Goal: Task Accomplishment & Management: Manage account settings

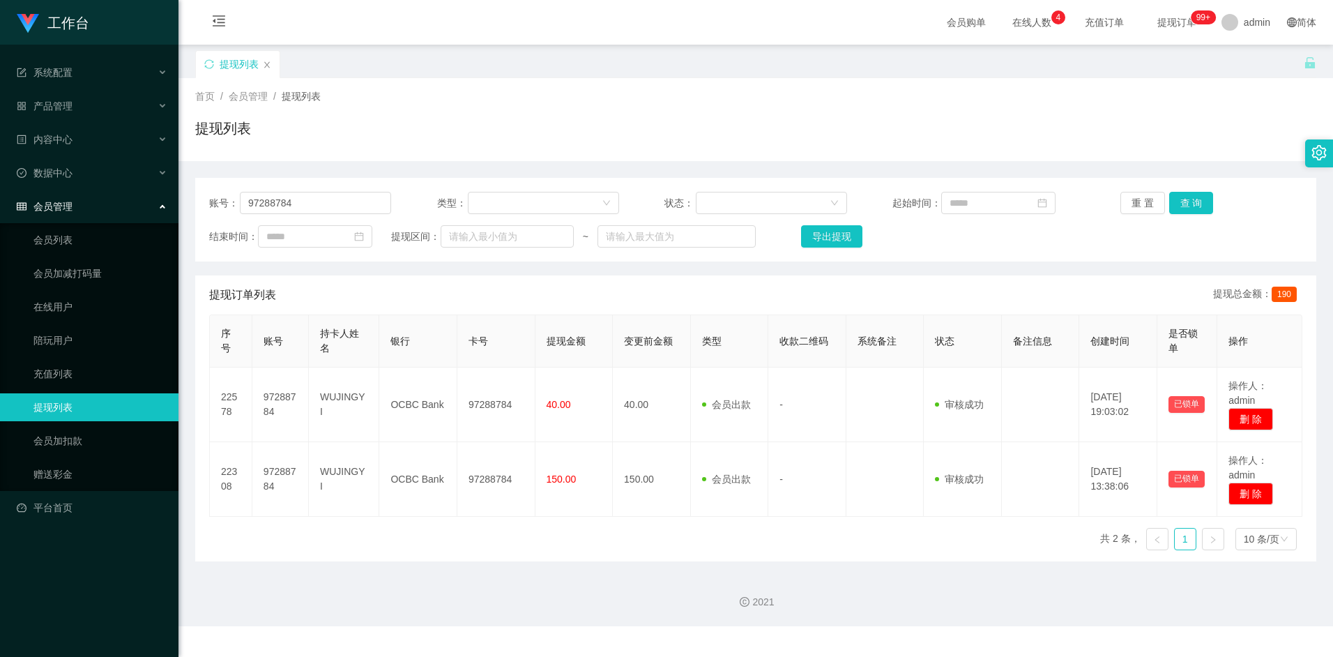
click at [618, 22] on div "会员购单 在线人数 0 1 2 3 4 5 6 7 8 9 0 1 2 3 4 5 6 7 8 9 0 1 2 3 4 5 6 7 8 9 充值订单 提现订单…" at bounding box center [755, 22] width 1154 height 45
click at [358, 201] on input "97288784" at bounding box center [315, 203] width 151 height 22
paste input "pakwhaywong"
click at [1199, 201] on button "查 询" at bounding box center [1191, 203] width 45 height 22
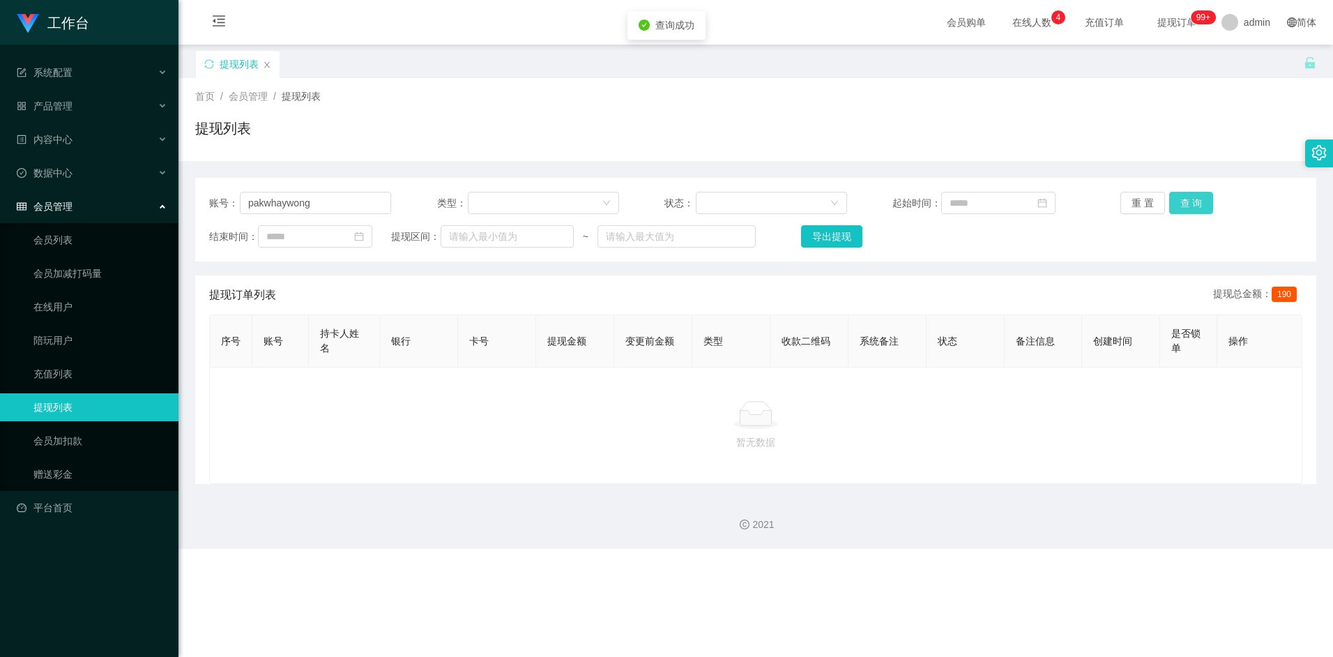
click at [1188, 201] on button "查 询" at bounding box center [1191, 203] width 45 height 22
click at [342, 212] on input "pakwhaywong" at bounding box center [315, 203] width 151 height 22
click at [342, 208] on input "pakwhaywong" at bounding box center [315, 203] width 151 height 22
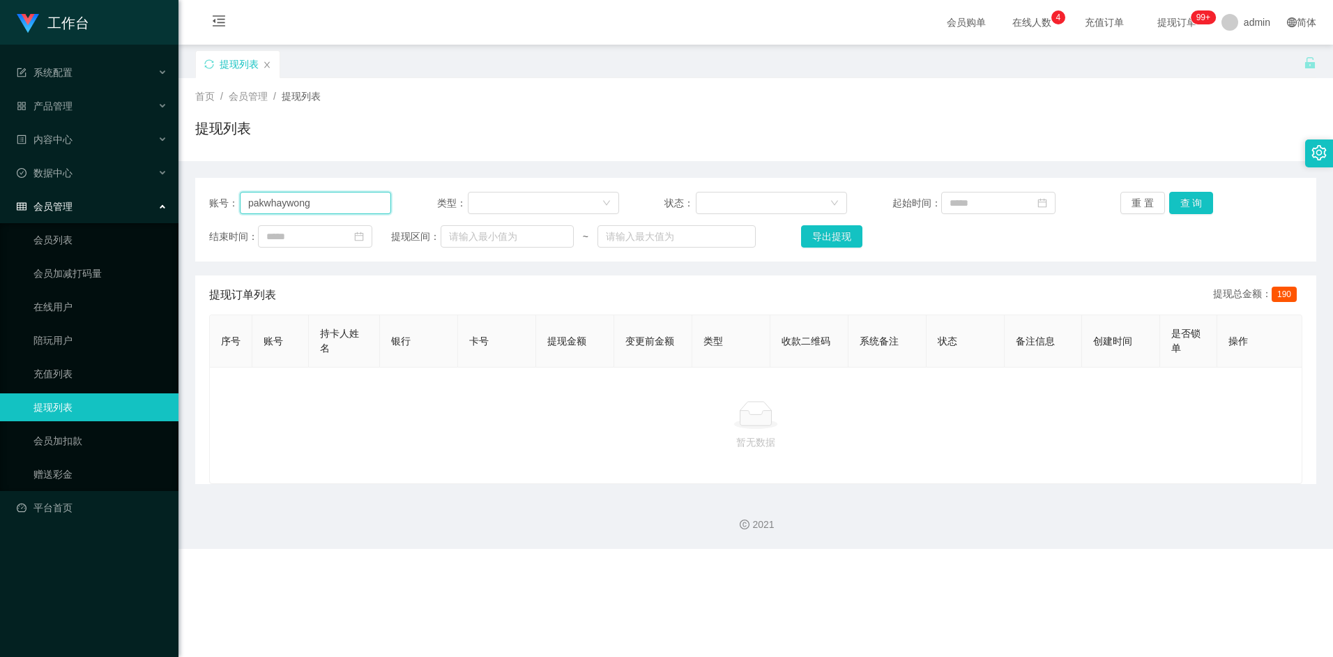
click at [342, 208] on input "pakwhaywong" at bounding box center [315, 203] width 151 height 22
click at [1193, 206] on button "查 询" at bounding box center [1191, 203] width 45 height 22
click at [257, 202] on input "pakwhaywong" at bounding box center [315, 203] width 151 height 22
click at [1200, 205] on button "查 询" at bounding box center [1191, 203] width 45 height 22
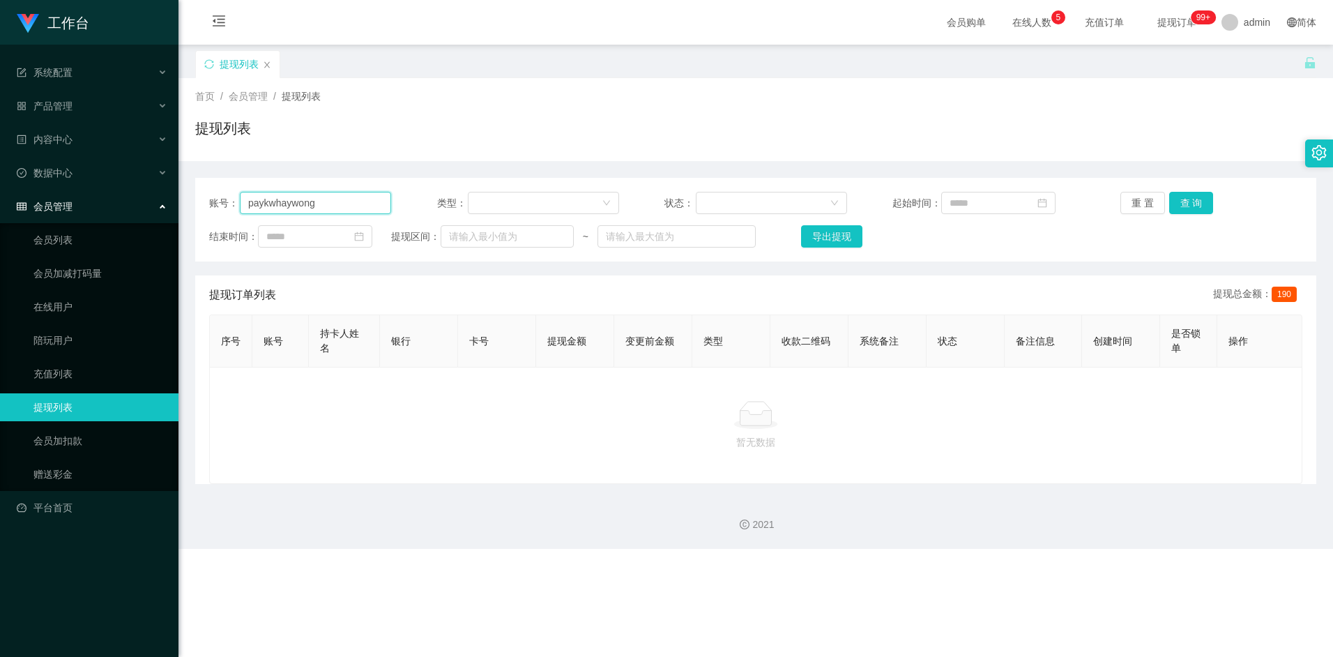
click at [341, 204] on input "paykwhaywong" at bounding box center [315, 203] width 151 height 22
click at [342, 204] on input "paykwhaywong" at bounding box center [315, 203] width 151 height 22
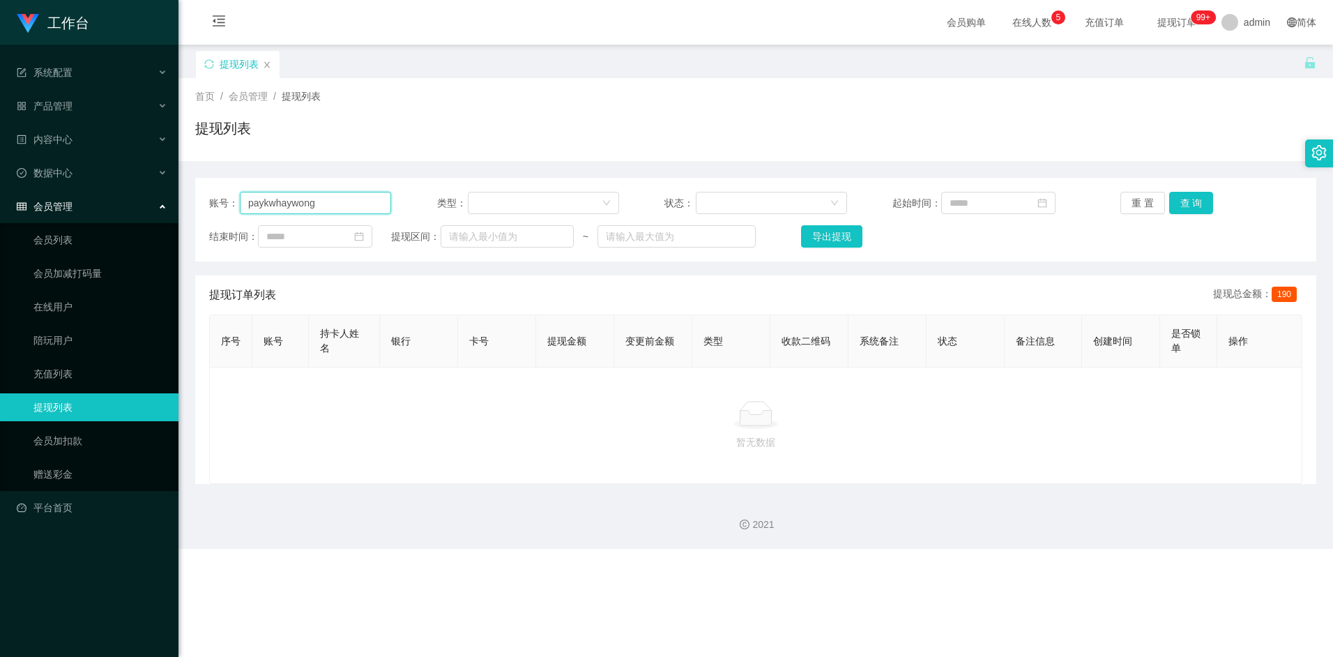
click at [342, 204] on input "paykwhaywong" at bounding box center [315, 203] width 151 height 22
paste input "kwhaywong"
type input "pakwhaywong"
click at [1183, 206] on button "查 询" at bounding box center [1191, 203] width 45 height 22
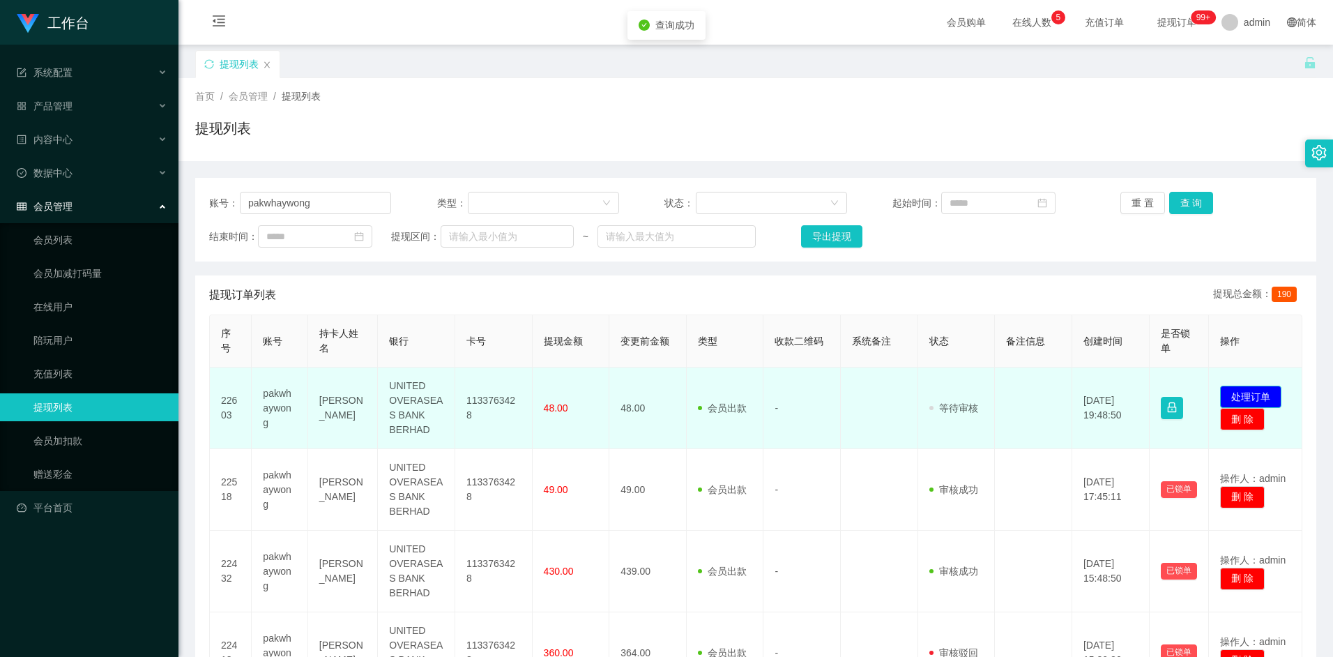
click at [1244, 390] on button "处理订单" at bounding box center [1250, 396] width 61 height 22
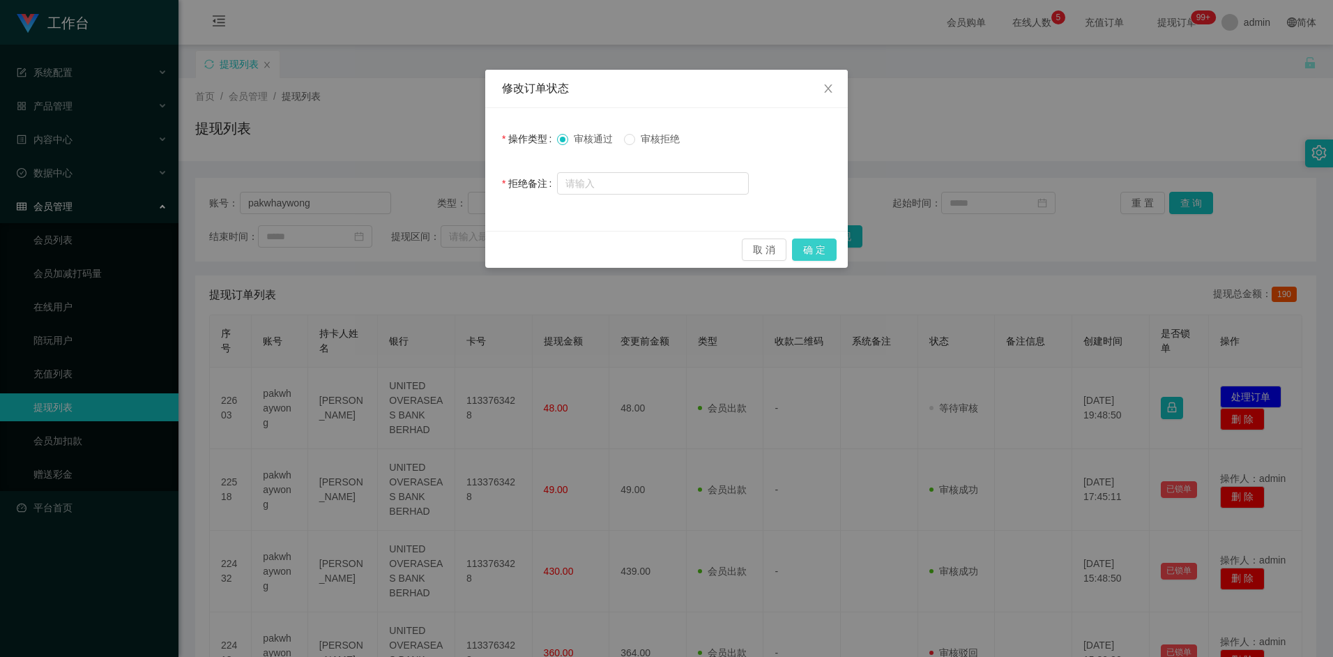
click at [800, 246] on button "确 定" at bounding box center [814, 249] width 45 height 22
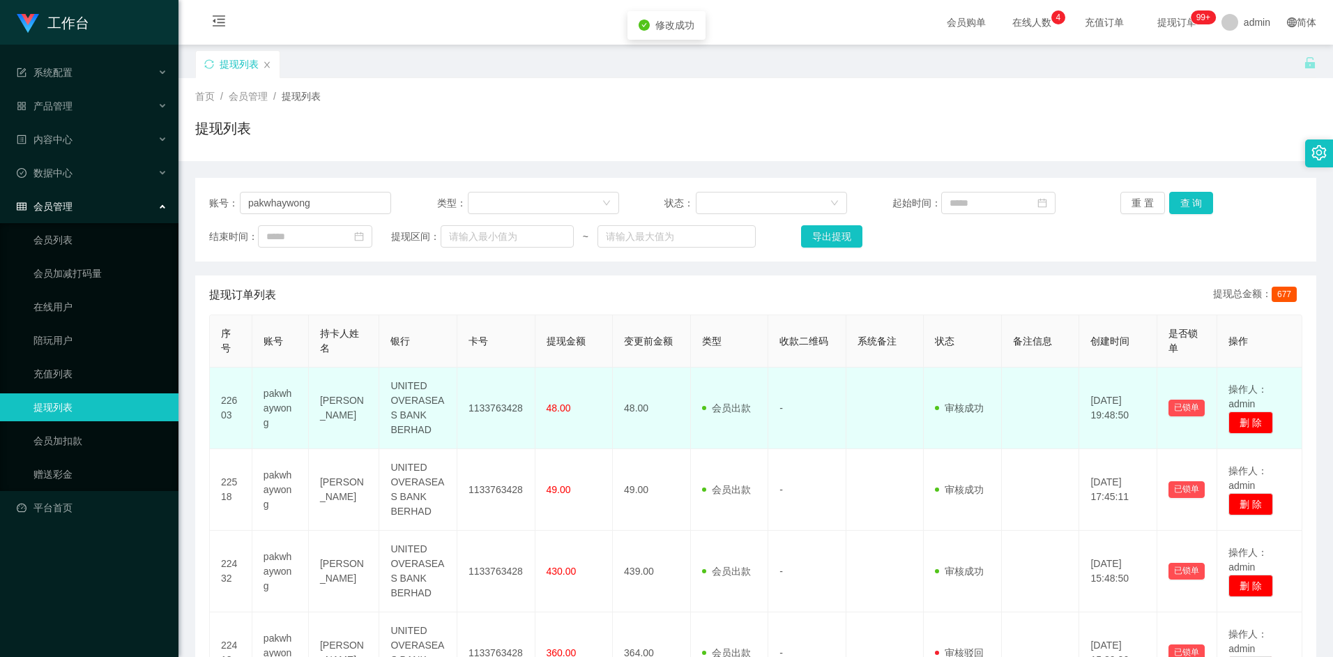
click at [492, 408] on td "1133763428" at bounding box center [496, 408] width 78 height 82
copy td "1133763428"
click at [508, 410] on td "1133763428" at bounding box center [496, 408] width 78 height 82
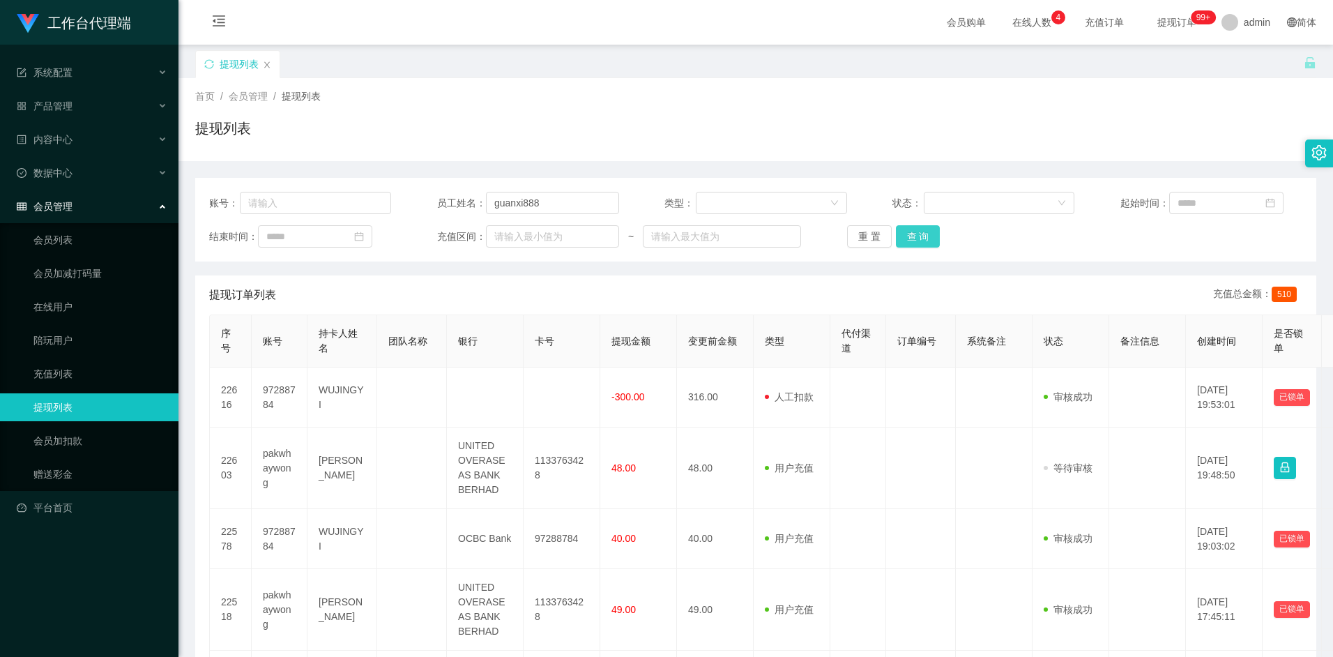
click at [933, 238] on button "查 询" at bounding box center [918, 236] width 45 height 22
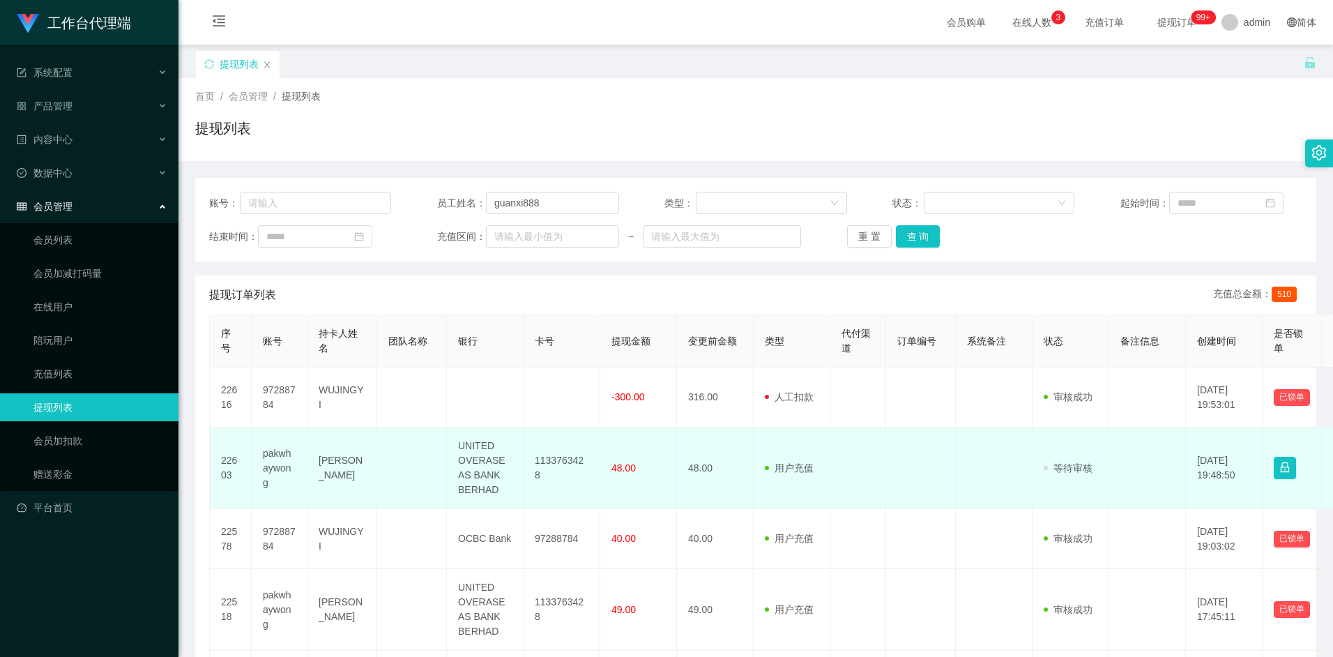
click at [284, 456] on td "pakwhaywong" at bounding box center [280, 468] width 56 height 82
copy td "pakwhaywong"
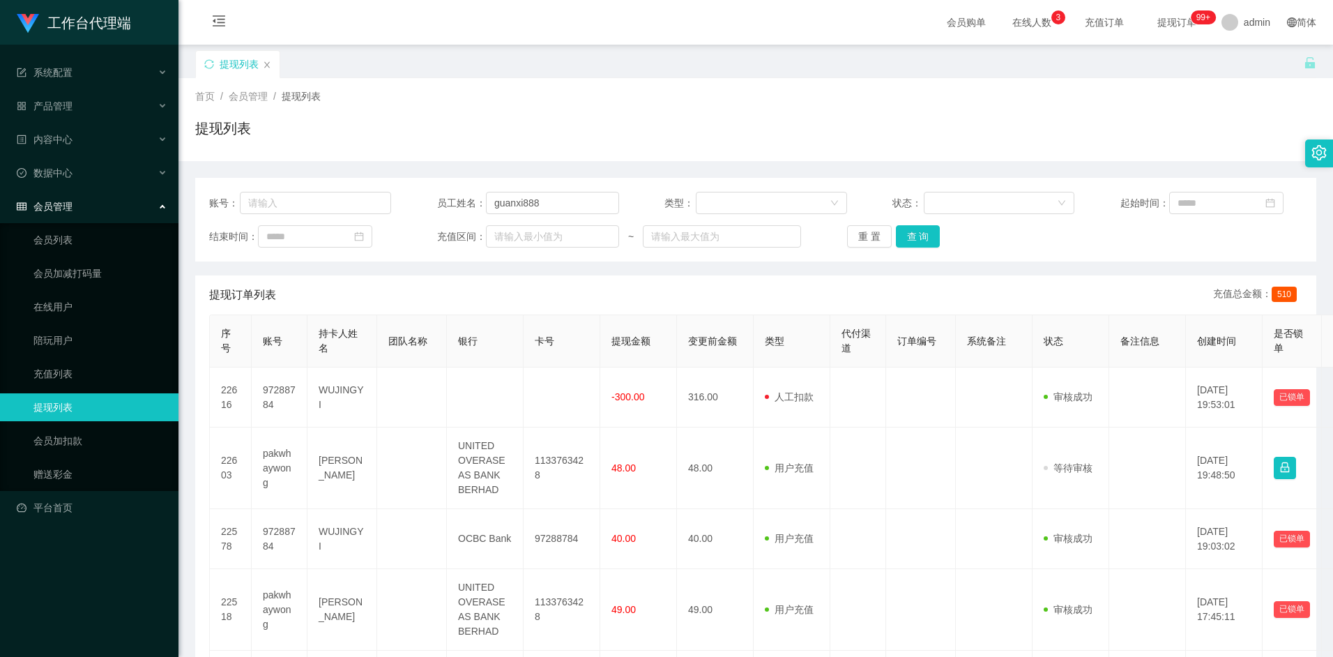
drag, startPoint x: 574, startPoint y: 9, endPoint x: 573, endPoint y: -70, distance: 79.5
click at [573, 0] on html "工作台代理端 系统配置 产品管理 内容中心 数据中心 会员管理 会员列表 会员加减打码量 在线用户 陪玩用户 充值列表 提现列表 会员加扣款 赠送彩金 平台首…" at bounding box center [666, 328] width 1333 height 657
click at [937, 232] on button "查 询" at bounding box center [918, 236] width 45 height 22
click at [1064, 276] on div "提现订单列表 充值总金额： 510" at bounding box center [755, 294] width 1093 height 39
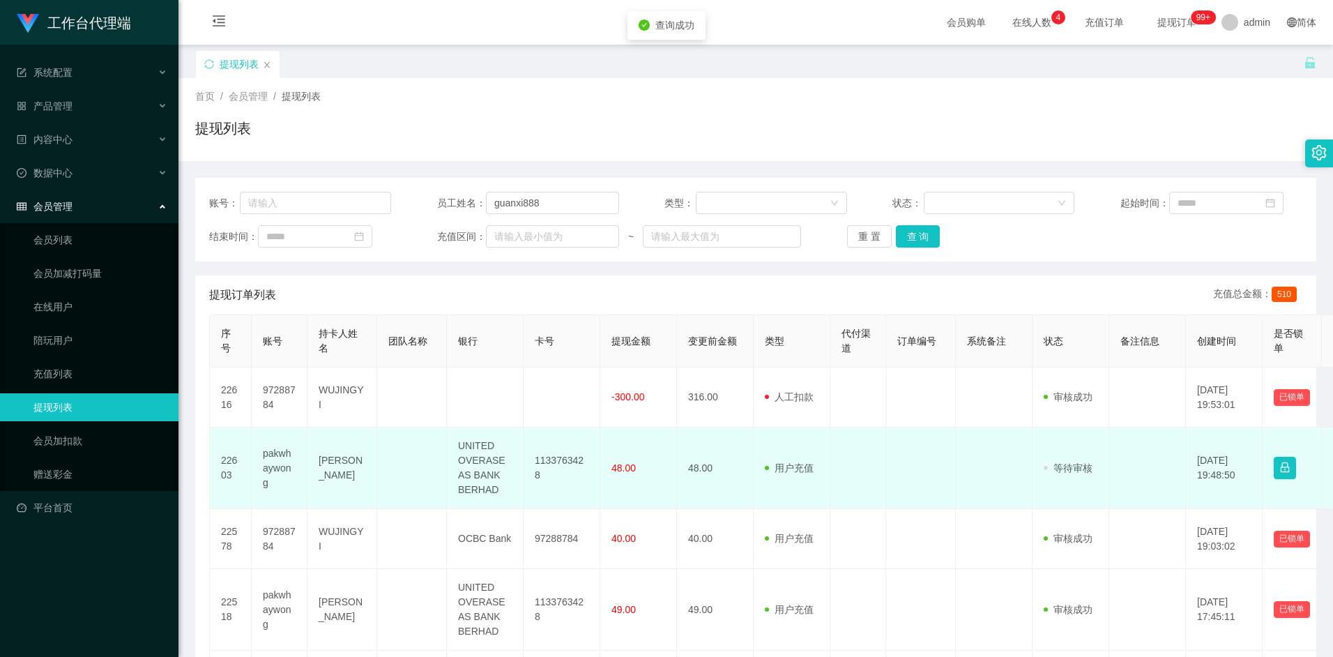
click at [898, 471] on td at bounding box center [921, 468] width 70 height 82
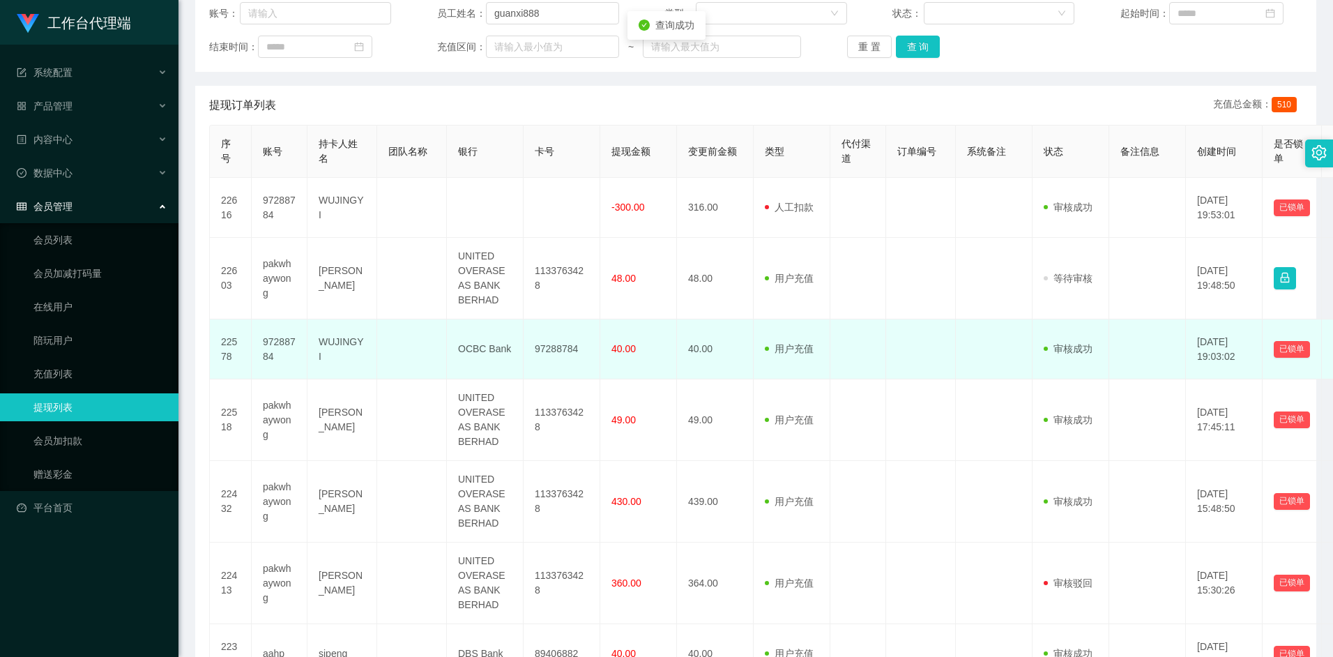
scroll to position [197, 0]
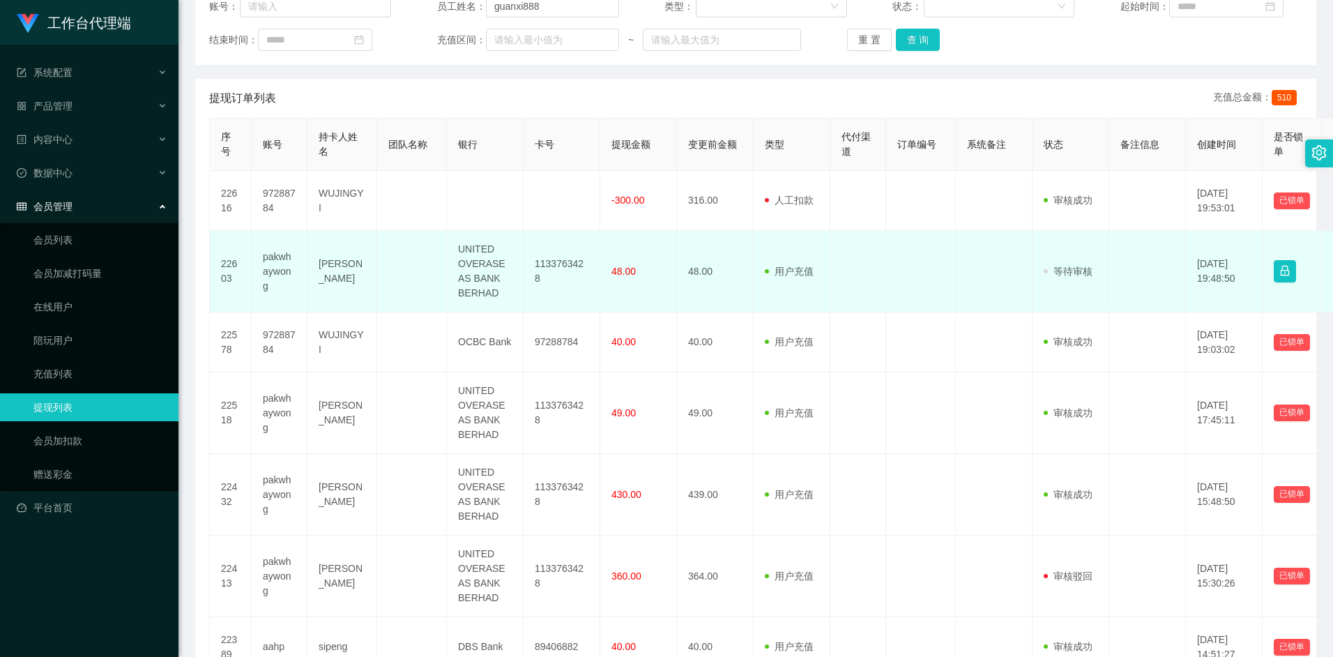
click at [490, 279] on td "UNITED OVERASEAS BANK BERHAD" at bounding box center [485, 272] width 77 height 82
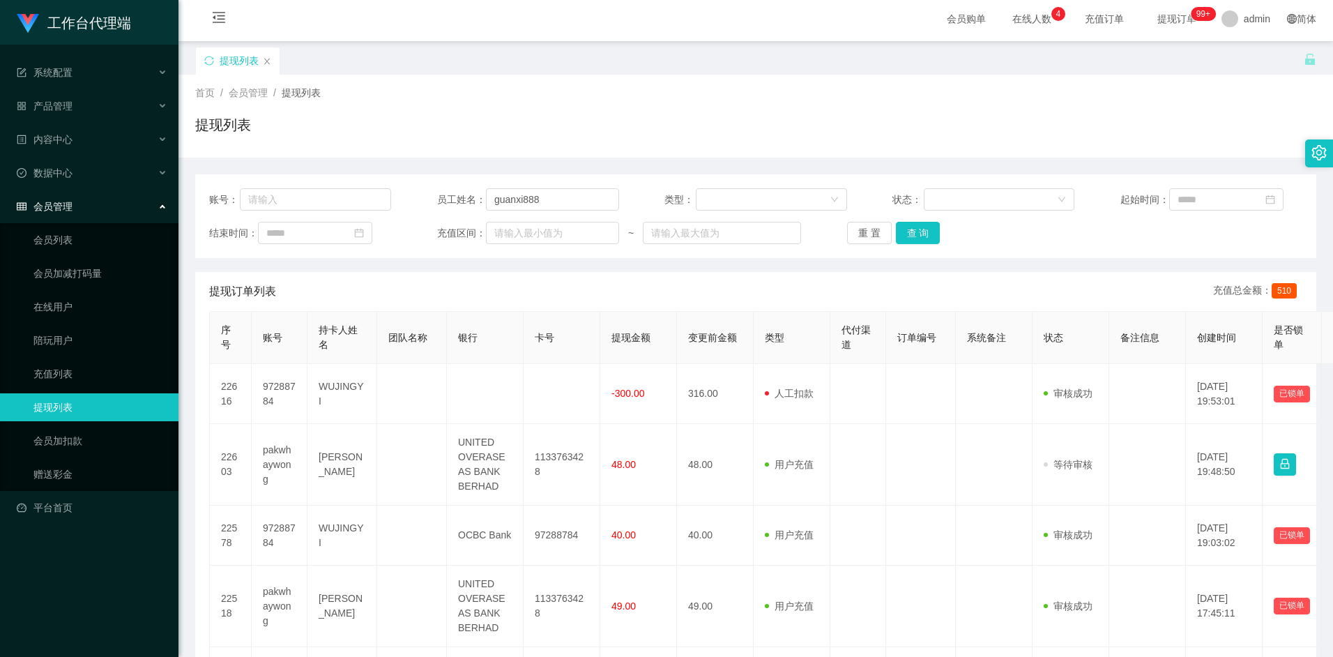
scroll to position [0, 0]
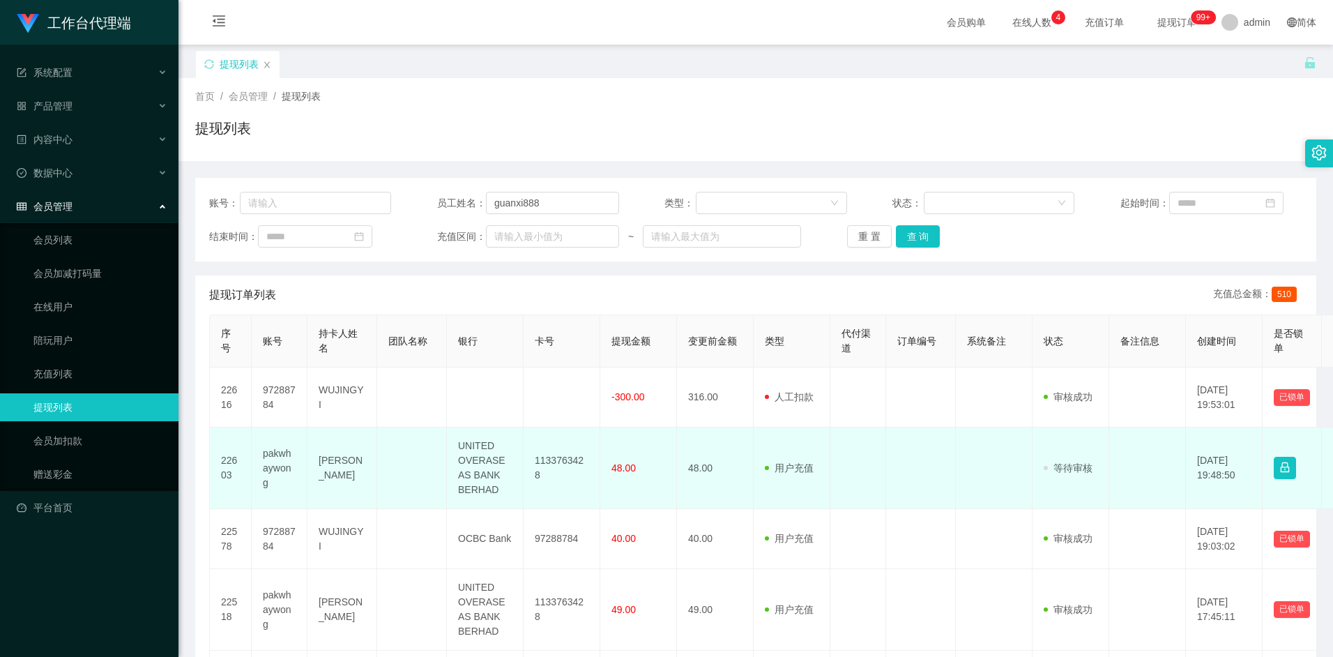
click at [277, 470] on td "pakwhaywong" at bounding box center [280, 468] width 56 height 82
copy td "pakwhaywong"
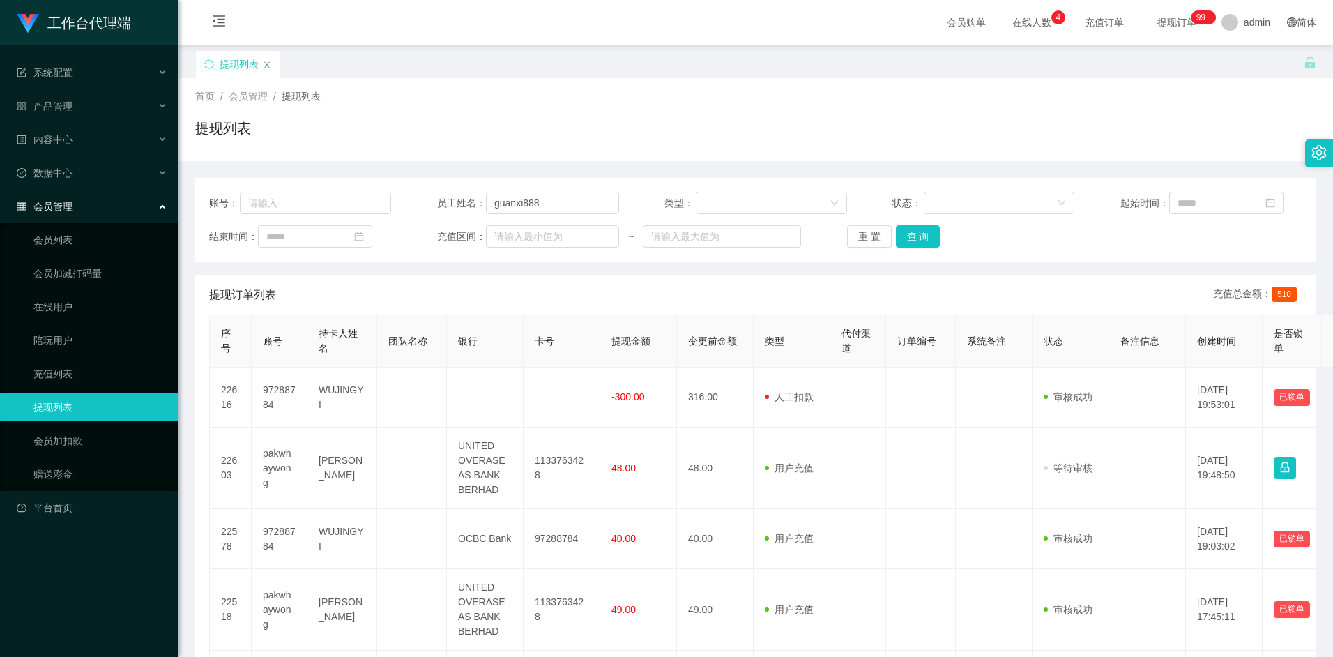
drag, startPoint x: 576, startPoint y: 1, endPoint x: 578, endPoint y: -72, distance: 73.2
click at [578, 0] on html "工作台代理端 系统配置 产品管理 内容中心 数据中心 会员管理 会员列表 会员加减打码量 在线用户 陪玩用户 充值列表 提现列表 会员加扣款 赠送彩金 平台首…" at bounding box center [666, 328] width 1333 height 657
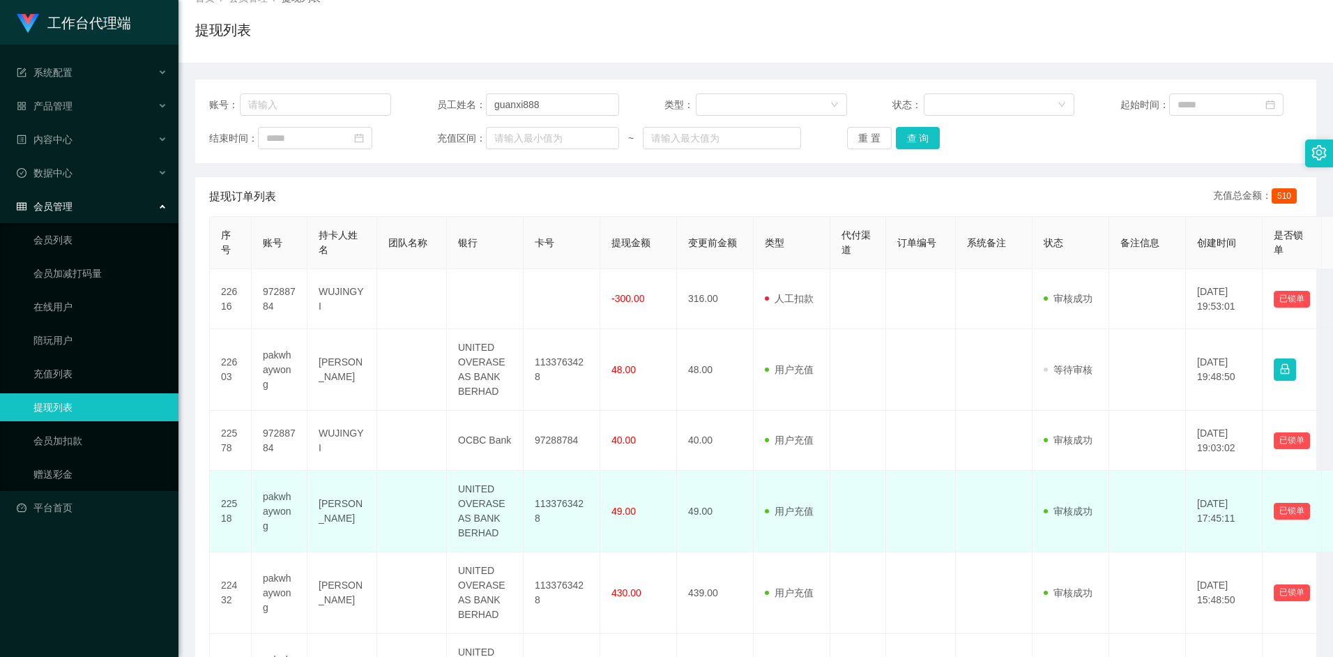
scroll to position [197, 0]
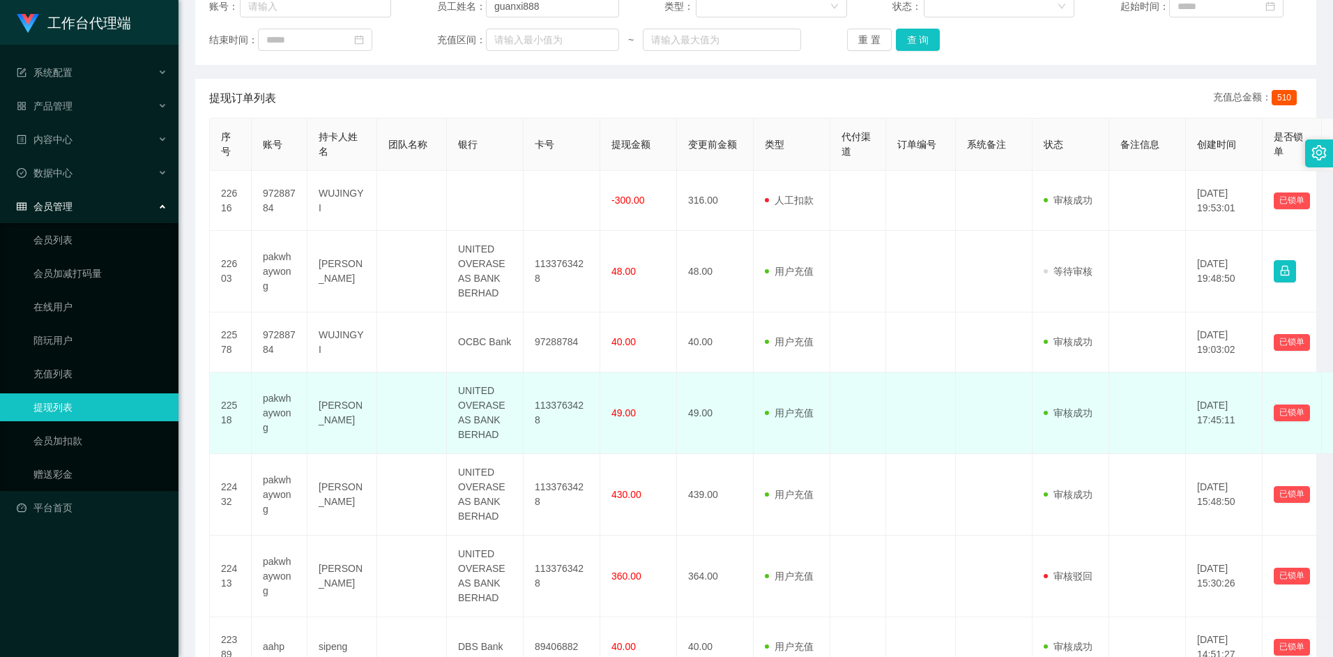
click at [282, 414] on td "pakwhaywong" at bounding box center [280, 413] width 56 height 82
copy td "pakwhaywong"
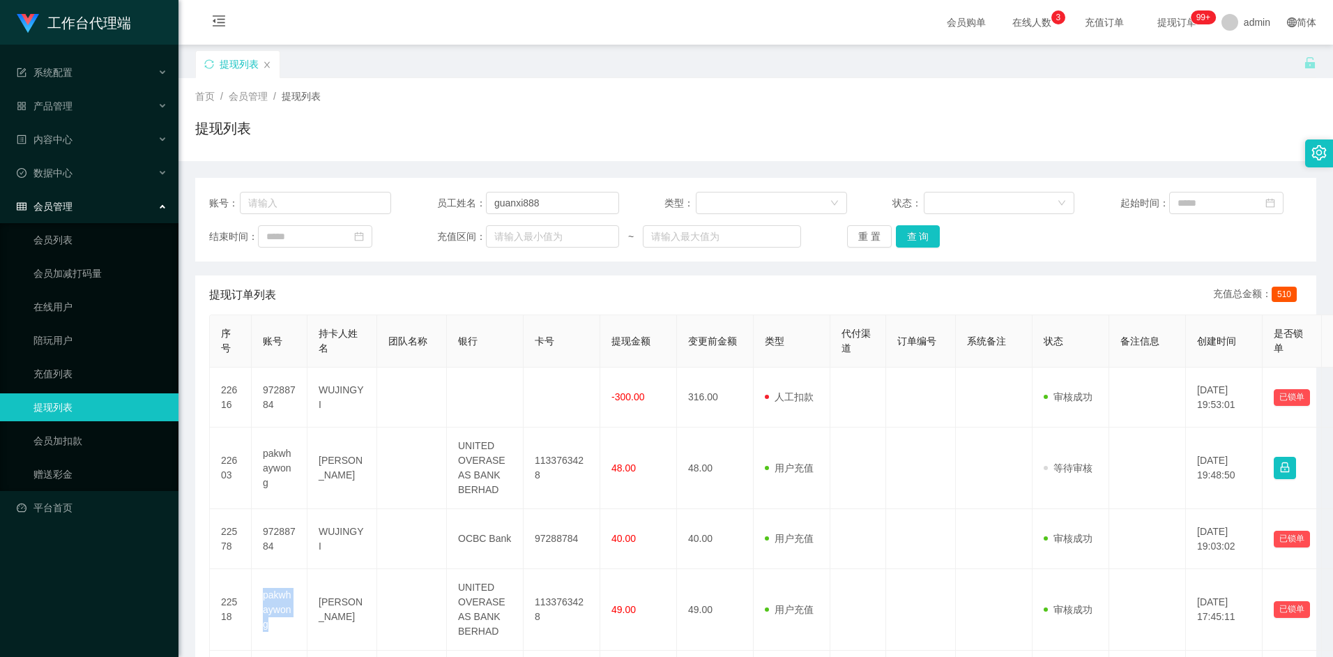
scroll to position [0, 0]
click at [924, 238] on button "查 询" at bounding box center [918, 236] width 45 height 22
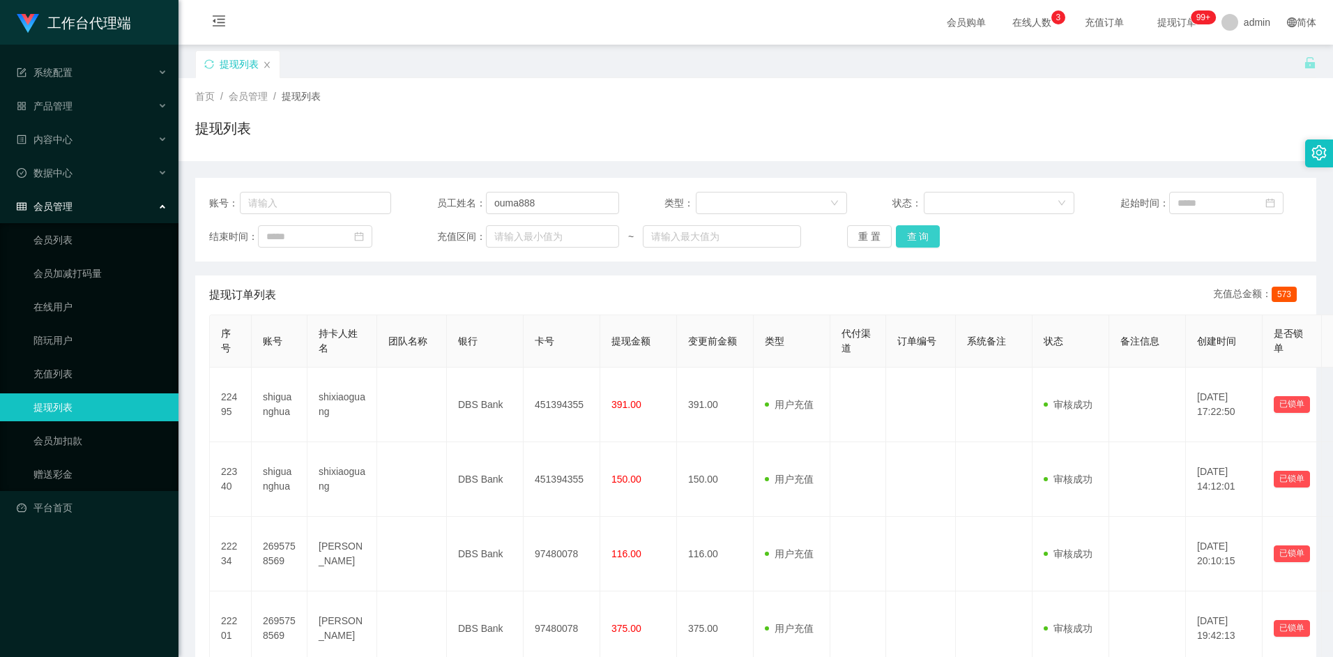
click at [917, 230] on button "查 询" at bounding box center [918, 236] width 45 height 22
